Goal: Information Seeking & Learning: Learn about a topic

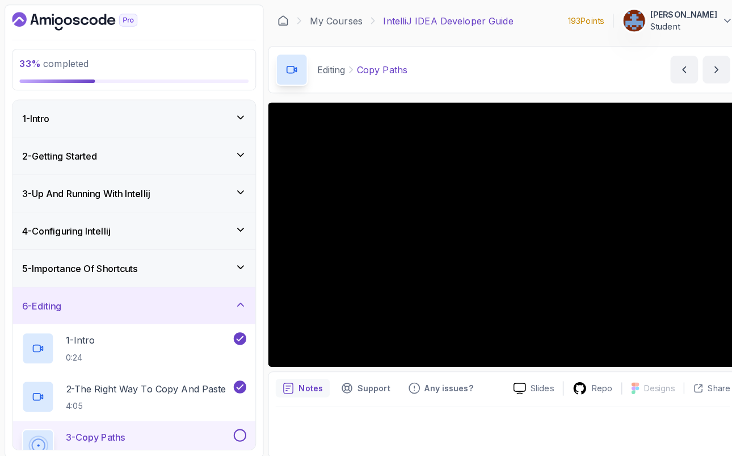
scroll to position [151, 0]
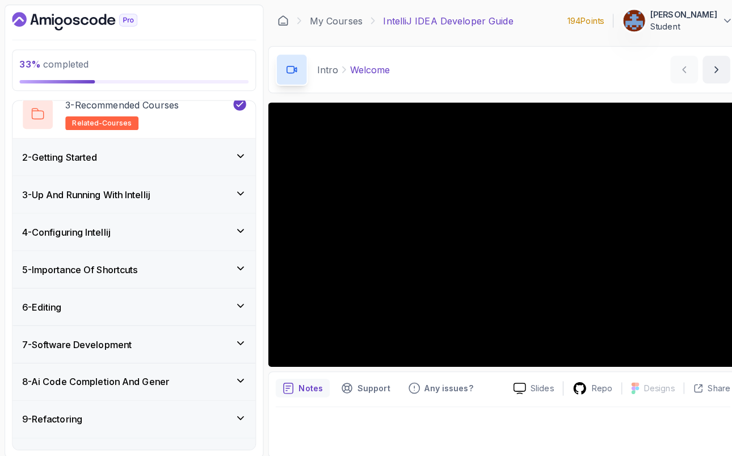
scroll to position [143, 0]
click at [235, 307] on div "6 - Editing" at bounding box center [132, 302] width 221 height 14
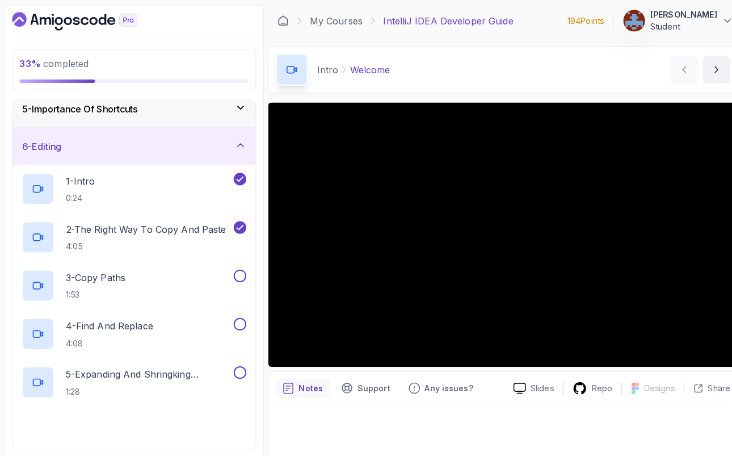
scroll to position [163, 0]
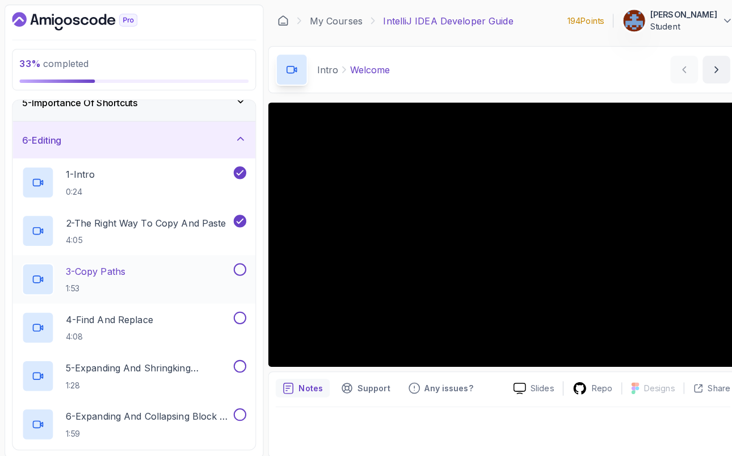
click at [120, 264] on p "3 - Copy Paths" at bounding box center [94, 267] width 59 height 14
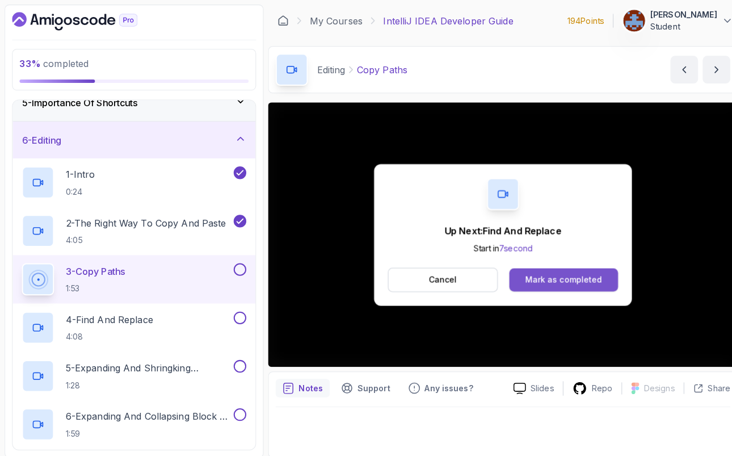
click at [546, 275] on div "Mark as completed" at bounding box center [555, 275] width 76 height 11
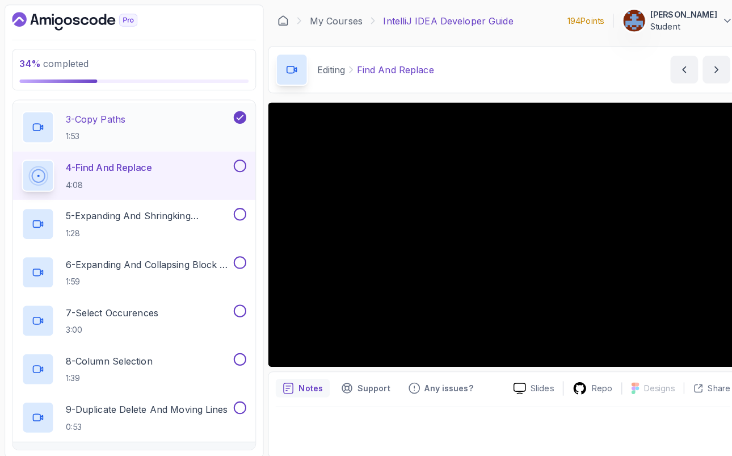
scroll to position [317, 0]
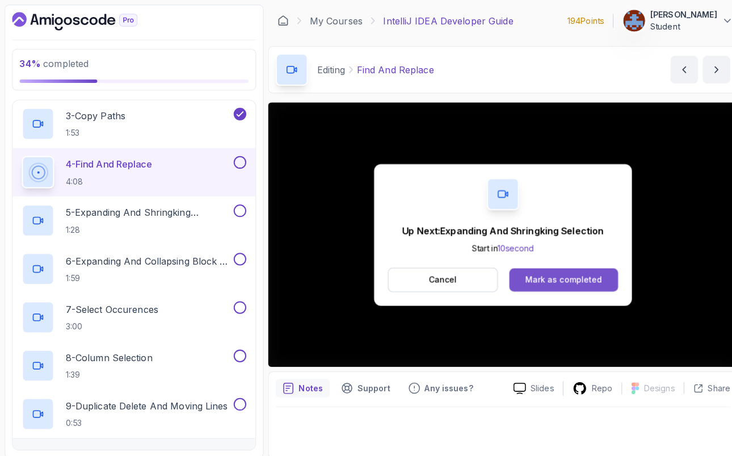
click at [583, 275] on div "Mark as completed" at bounding box center [555, 275] width 76 height 11
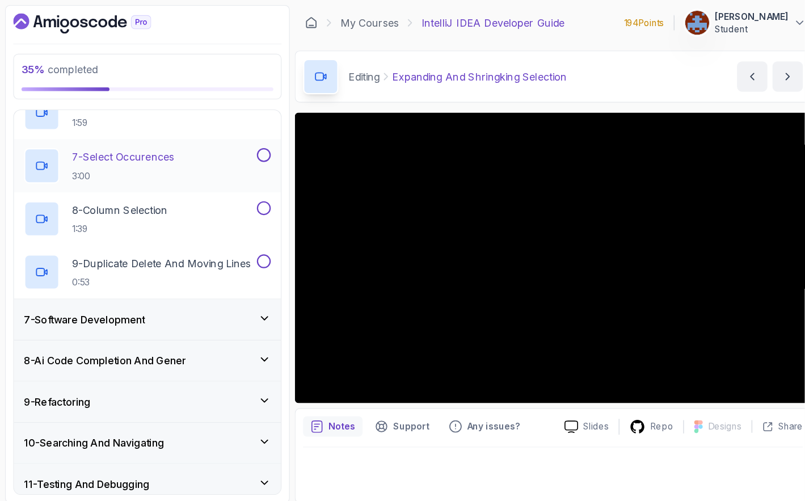
scroll to position [494, 0]
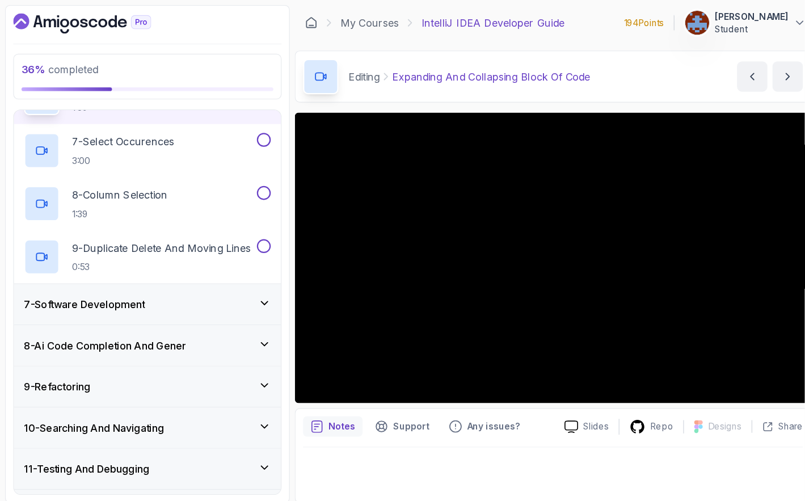
scroll to position [493, 0]
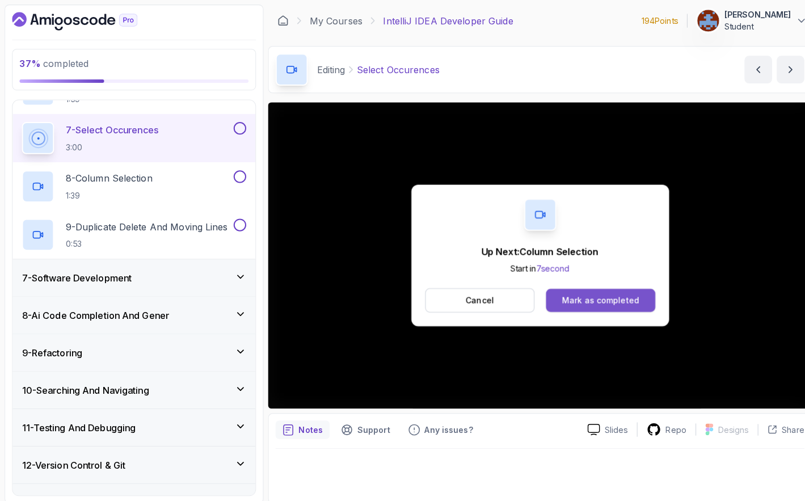
click at [576, 301] on button "Mark as completed" at bounding box center [591, 296] width 107 height 23
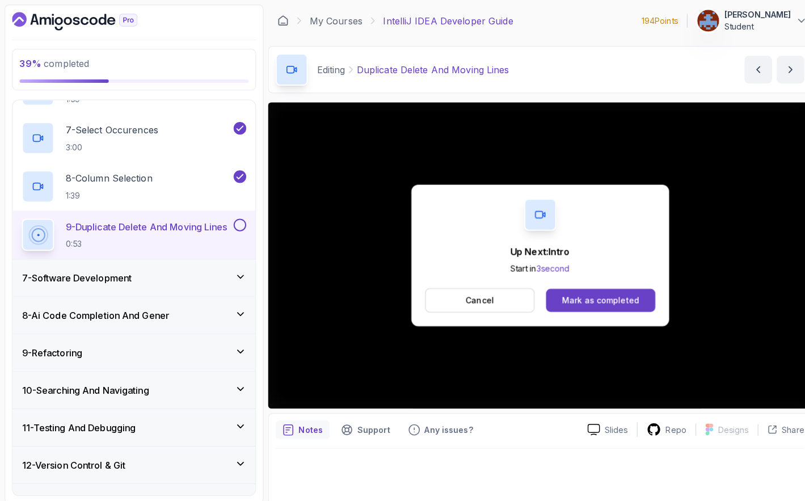
click at [587, 297] on div "Mark as completed" at bounding box center [592, 295] width 76 height 11
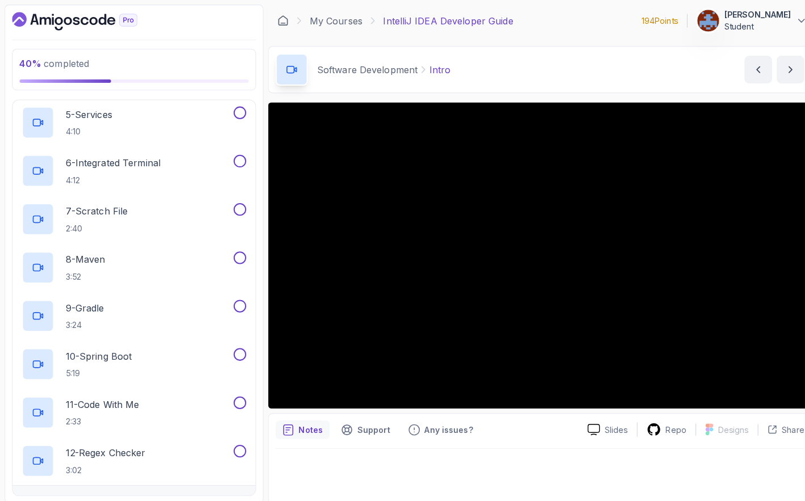
scroll to position [693, 0]
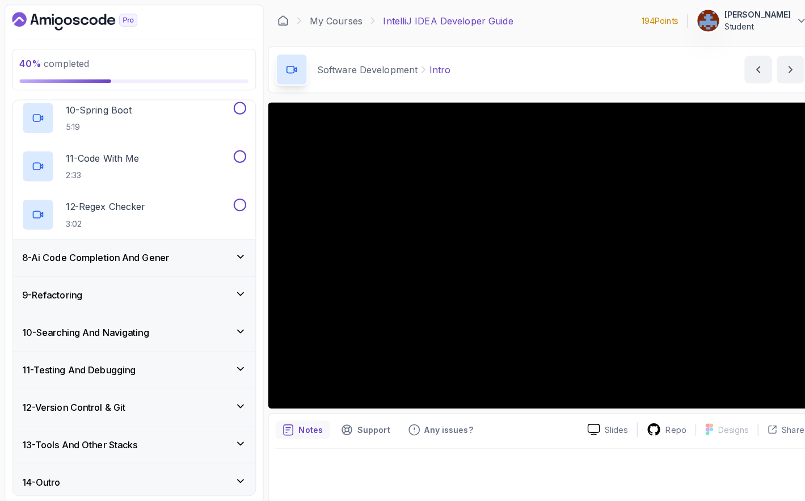
click at [150, 444] on div "13 - Tools And Other Stacks" at bounding box center [131, 438] width 239 height 36
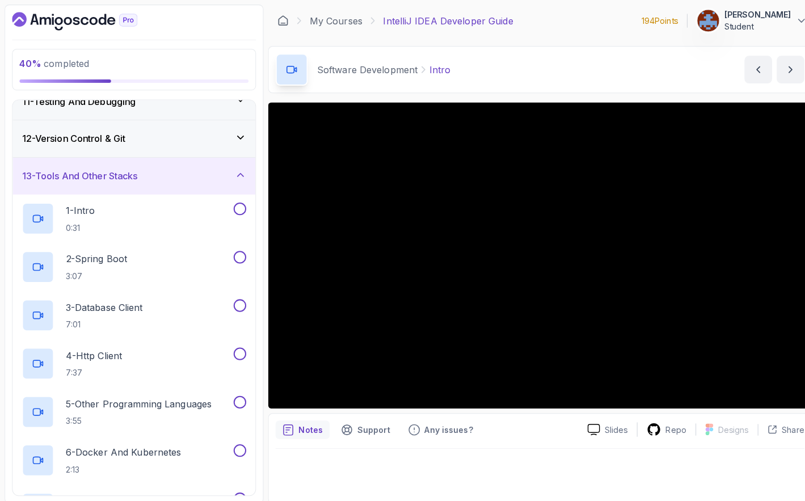
scroll to position [455, 0]
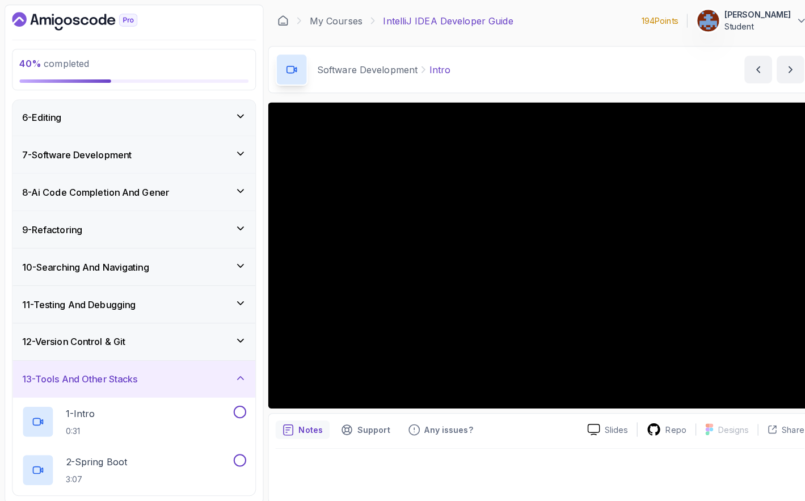
click at [143, 338] on div "12 - Version Control & Git" at bounding box center [132, 337] width 221 height 14
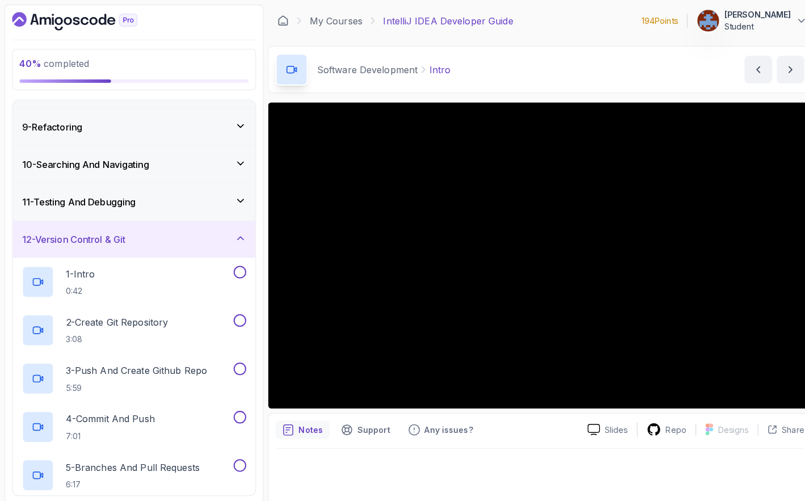
scroll to position [0, 0]
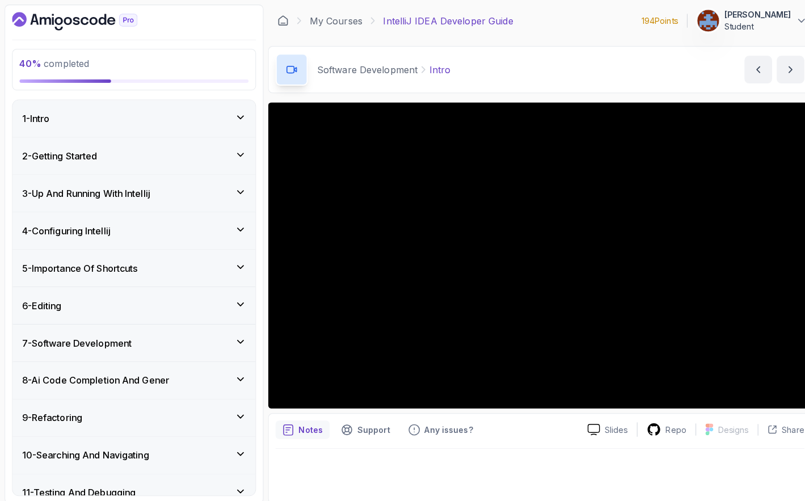
click at [227, 332] on div "7 - Software Development" at bounding box center [132, 338] width 221 height 14
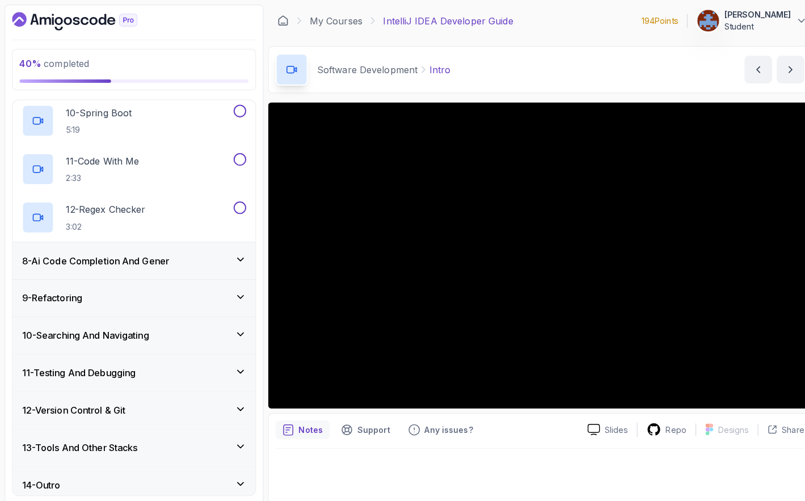
scroll to position [693, 0]
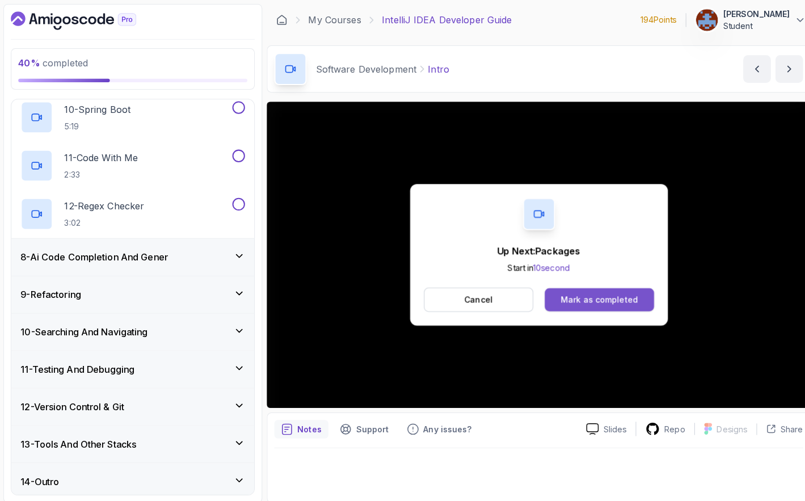
click at [583, 296] on div "Mark as completed" at bounding box center [592, 295] width 76 height 11
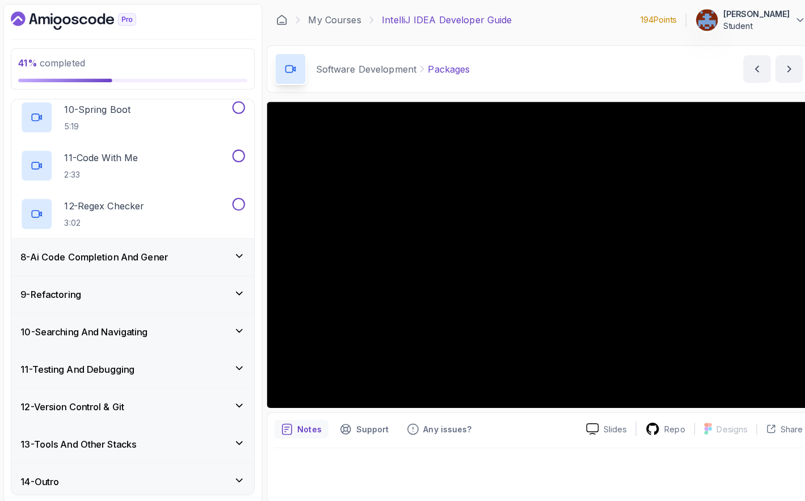
click at [237, 322] on icon at bounding box center [236, 326] width 11 height 11
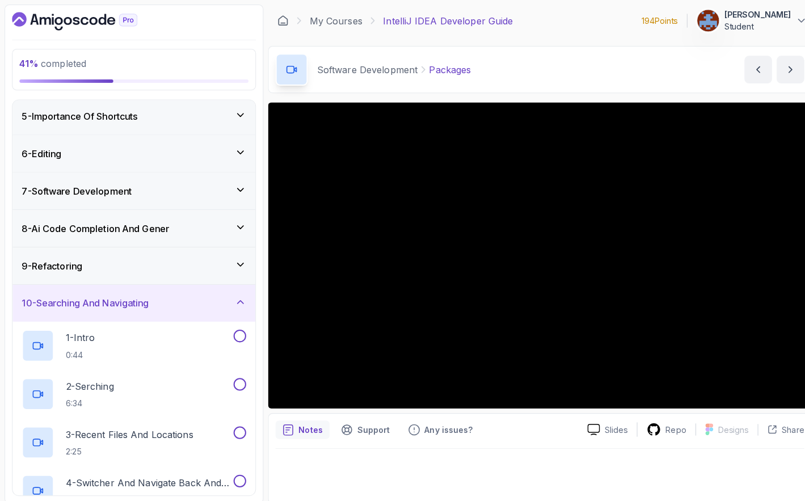
scroll to position [174, 0]
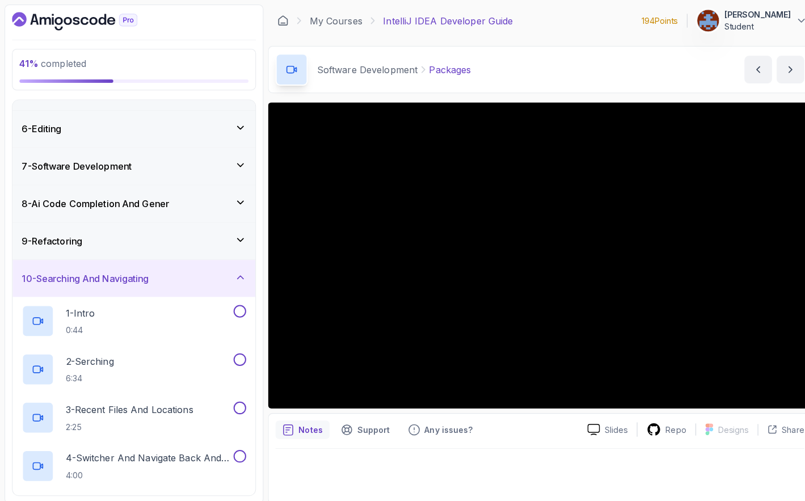
click at [242, 157] on icon at bounding box center [236, 162] width 11 height 11
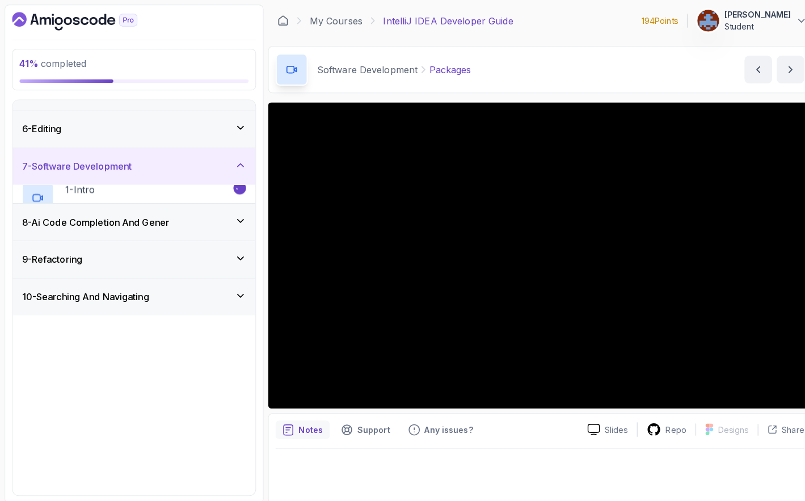
scroll to position [121, 0]
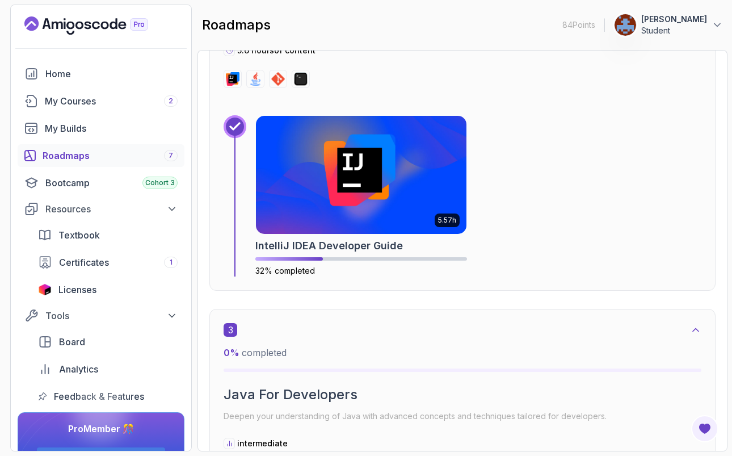
scroll to position [890, 0]
